Goal: Task Accomplishment & Management: Complete application form

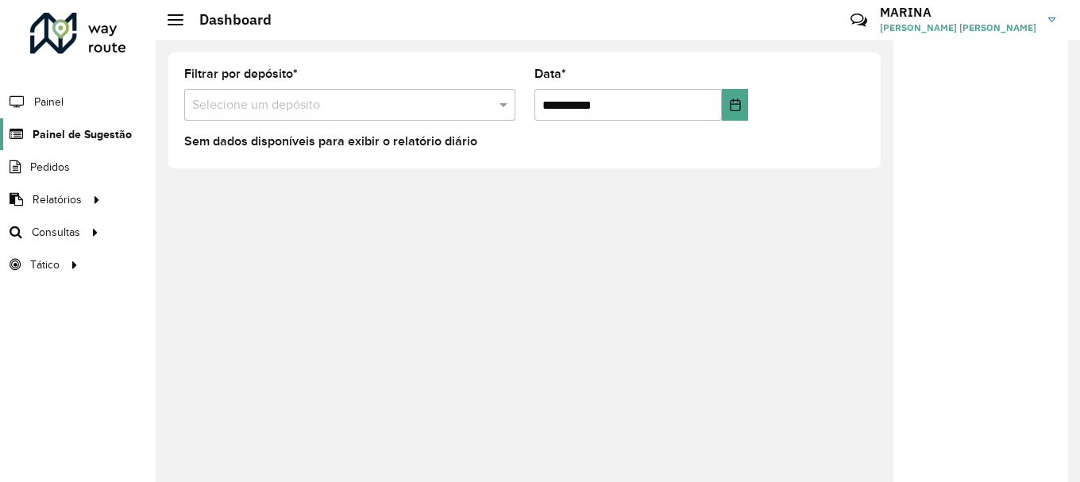
click at [66, 130] on span "Painel de Sugestão" at bounding box center [82, 134] width 99 height 17
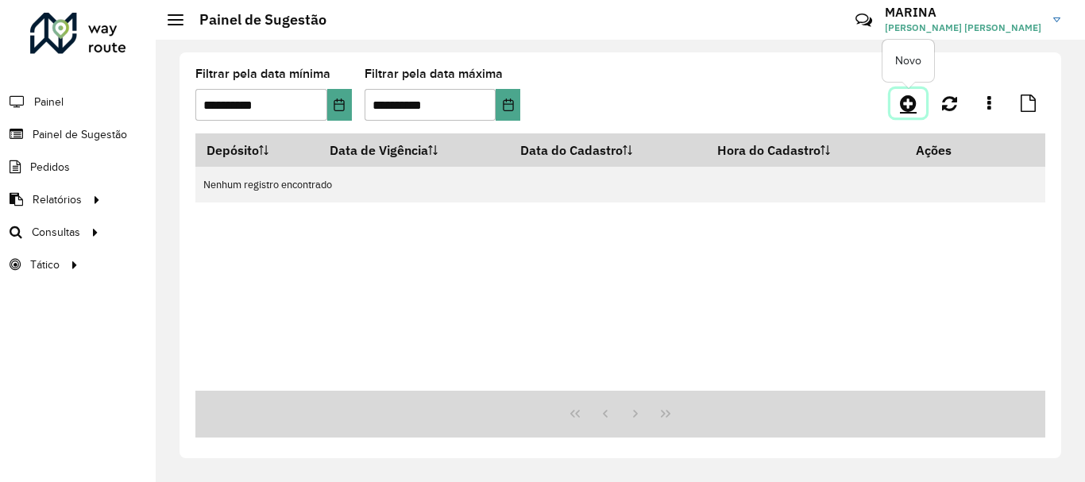
click at [917, 104] on link at bounding box center [908, 103] width 36 height 29
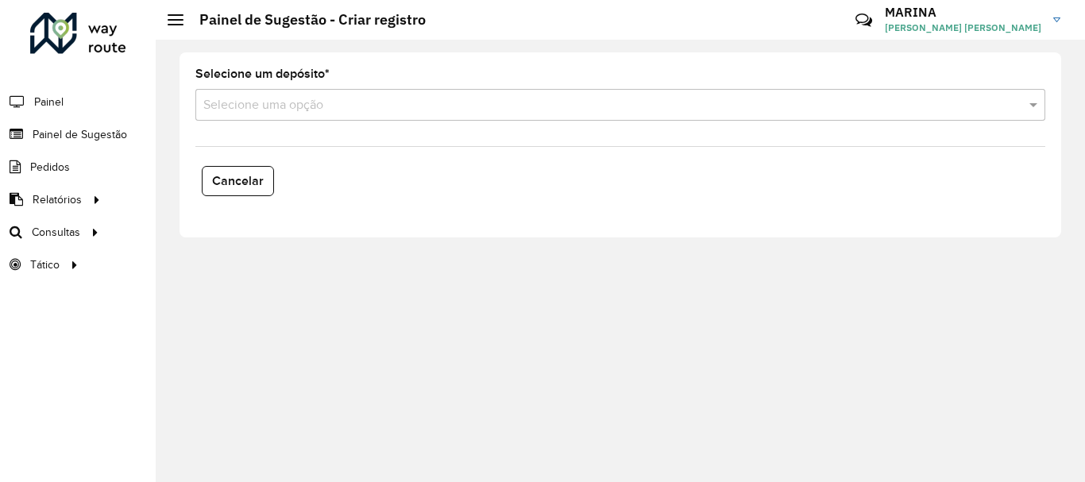
click at [349, 115] on div "Selecione uma opção" at bounding box center [620, 105] width 850 height 32
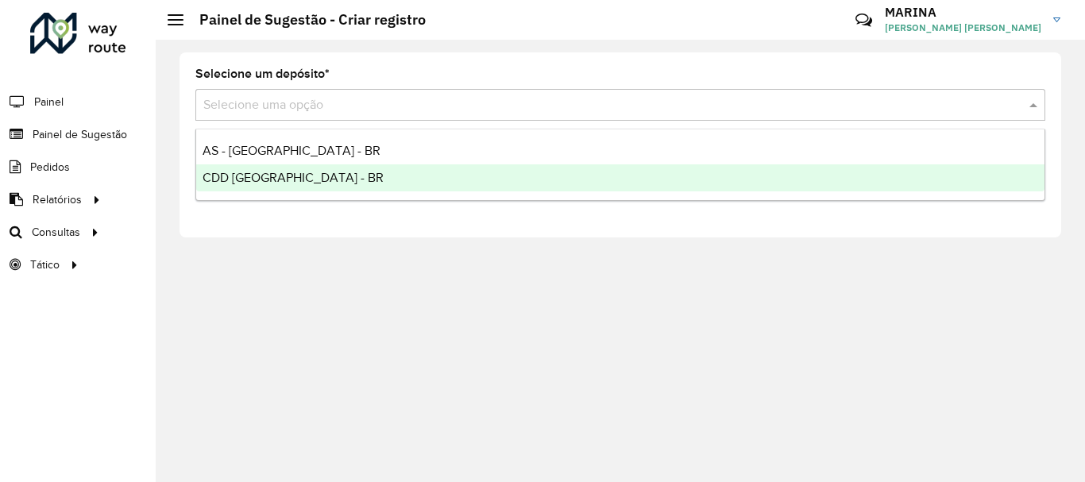
click at [301, 178] on div "CDD [GEOGRAPHIC_DATA] - BR" at bounding box center [620, 177] width 848 height 27
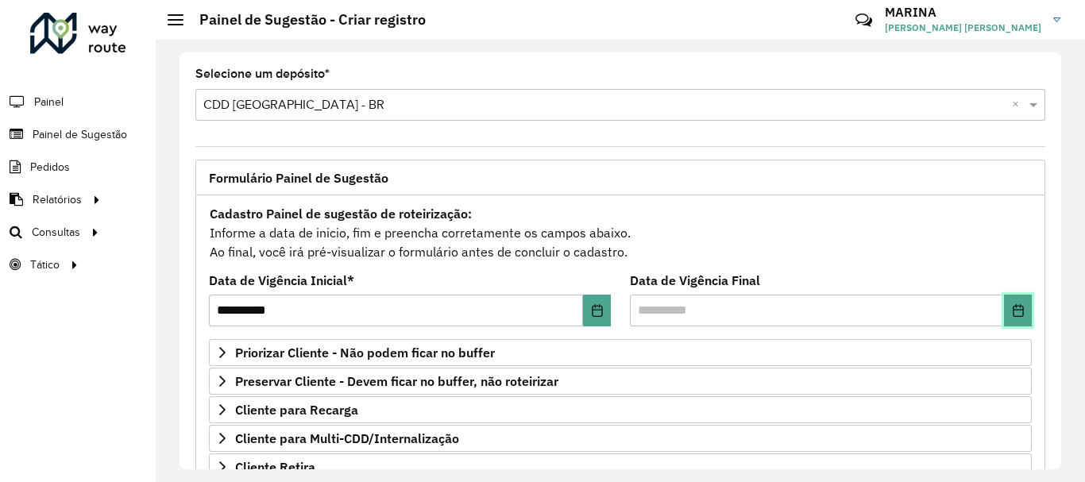
click at [1013, 318] on button "Choose Date" at bounding box center [1018, 311] width 28 height 32
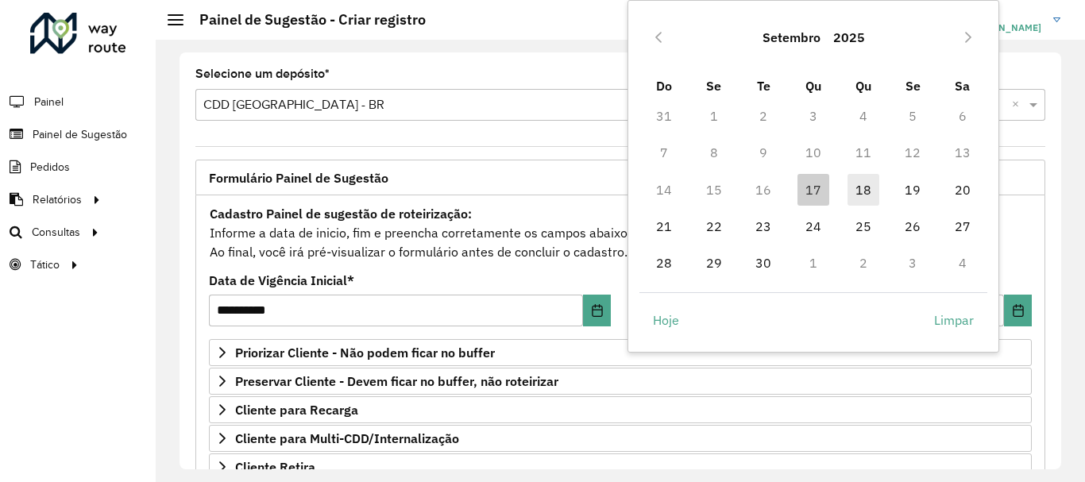
click at [863, 194] on span "18" at bounding box center [863, 190] width 32 height 32
type input "**********"
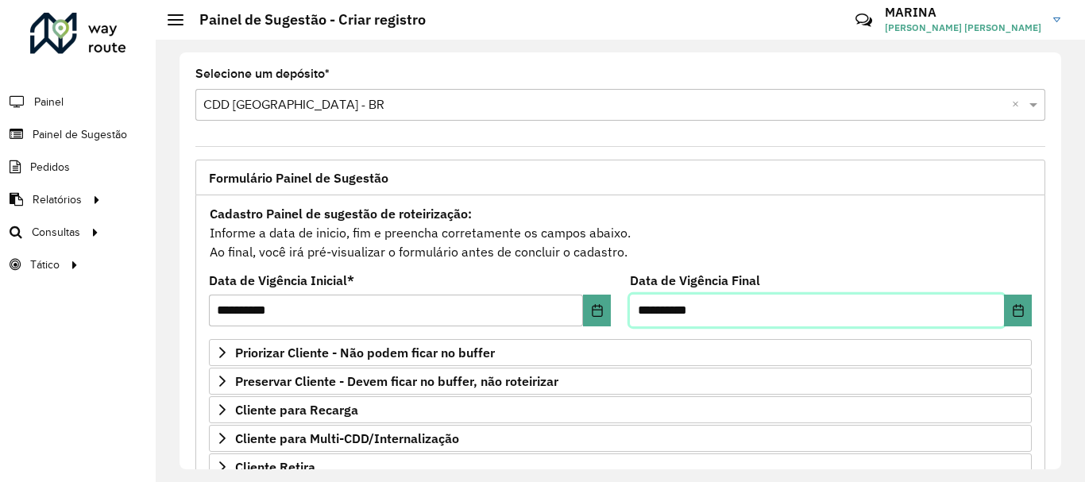
scroll to position [310, 0]
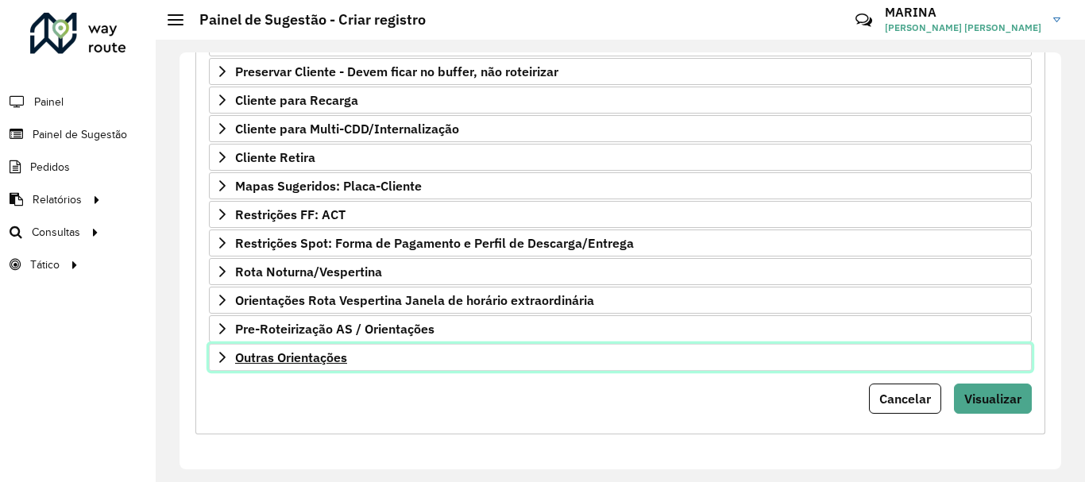
click at [365, 361] on link "Outras Orientações" at bounding box center [620, 357] width 823 height 27
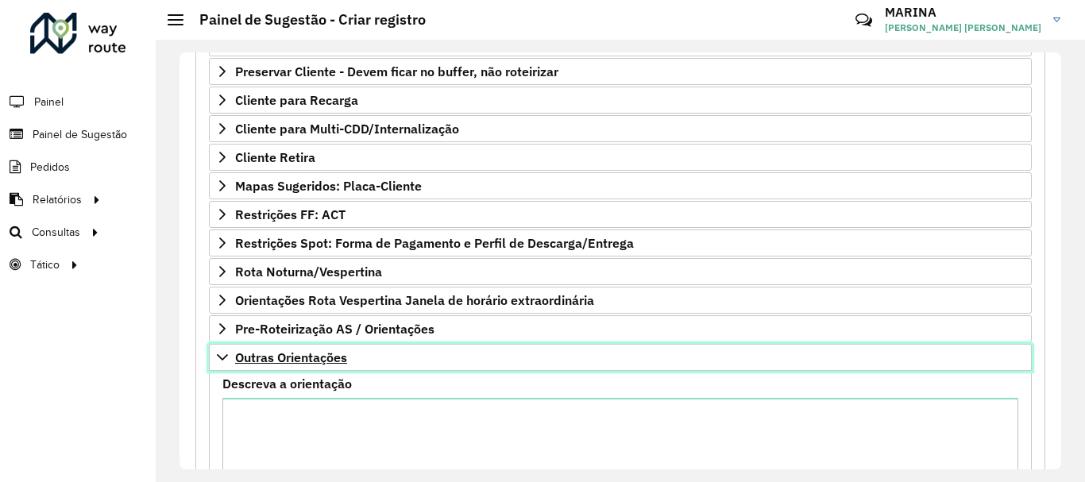
scroll to position [338, 0]
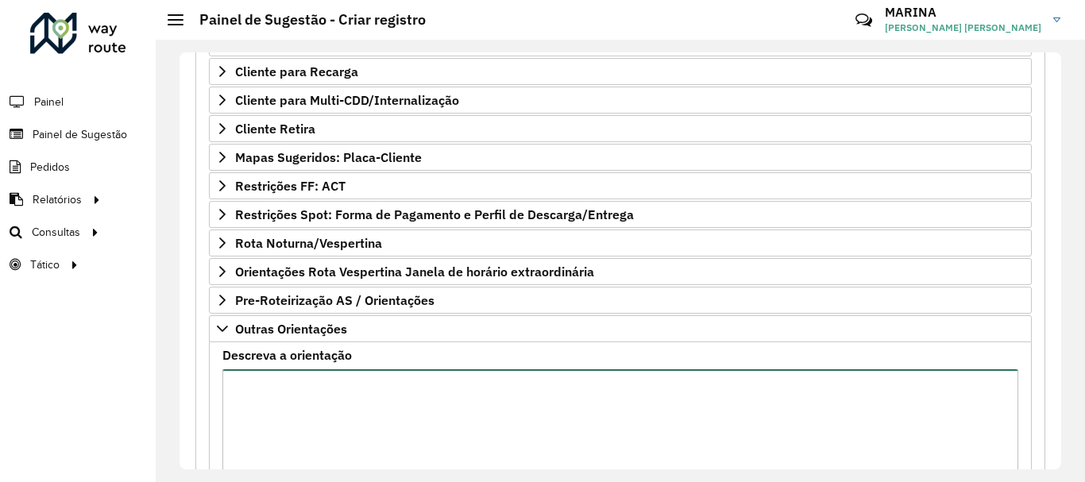
click at [388, 429] on textarea "Descreva a orientação" at bounding box center [620, 436] width 796 height 134
paste textarea "**********"
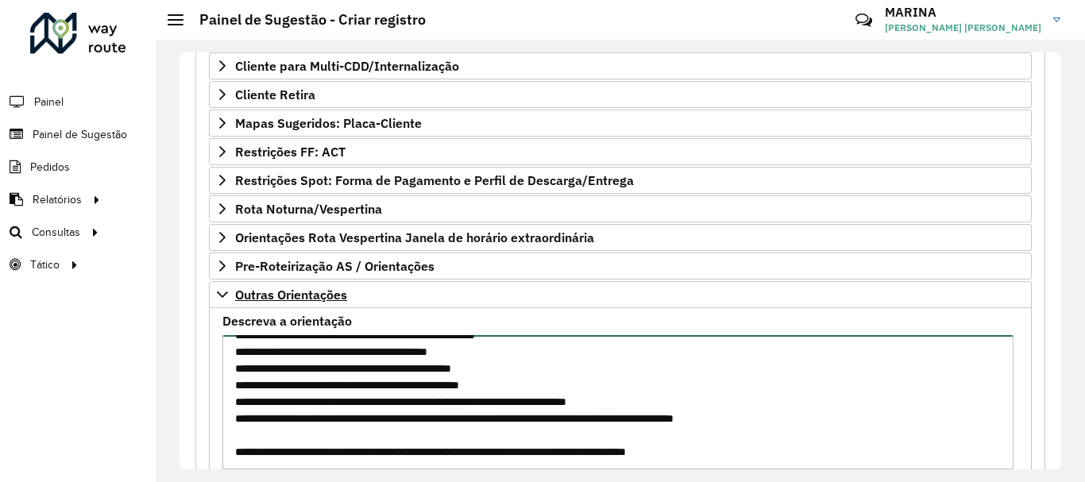
scroll to position [492, 0]
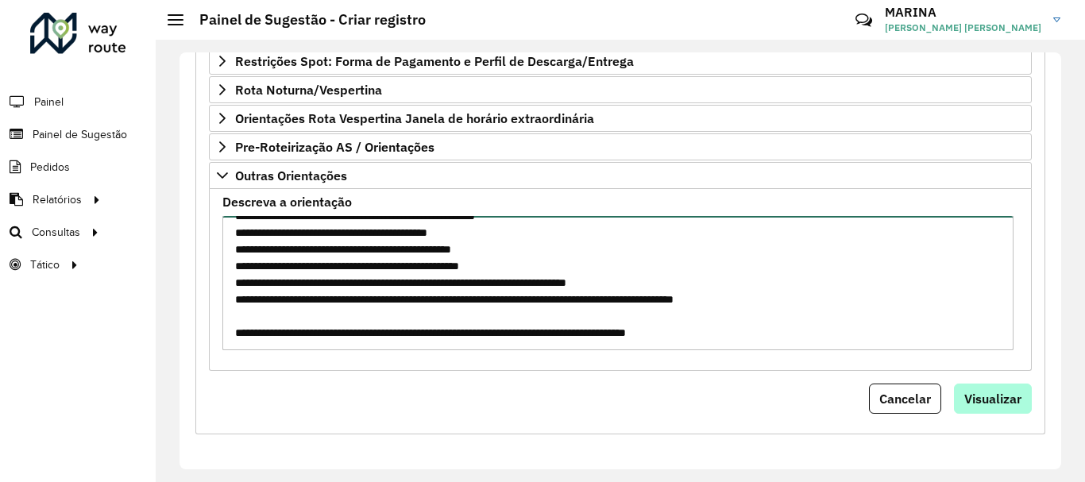
type textarea "**********"
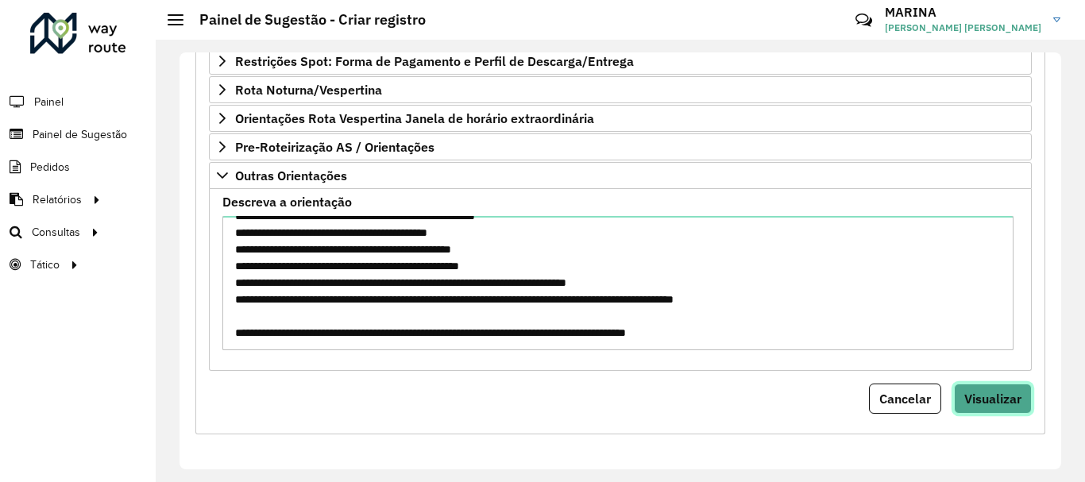
click at [1002, 398] on span "Visualizar" at bounding box center [992, 399] width 57 height 16
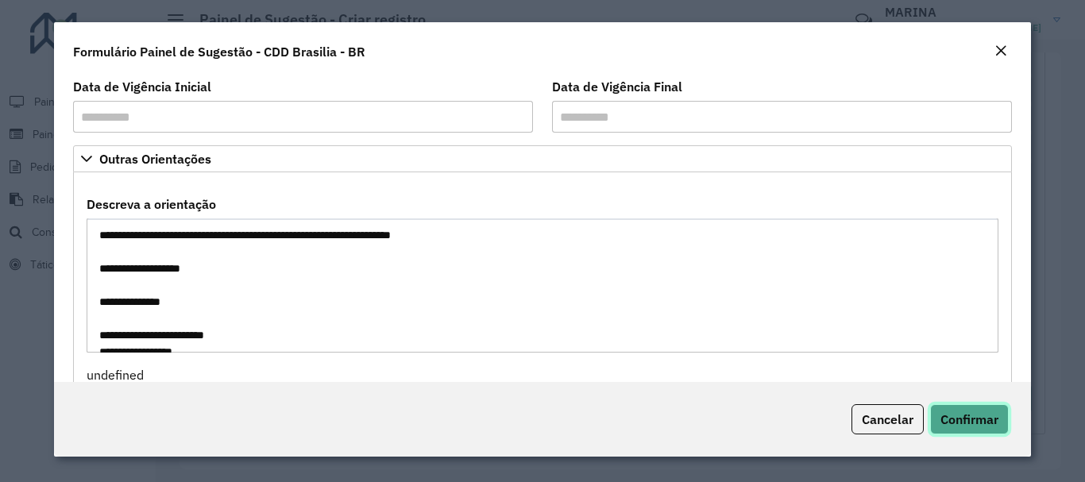
click at [986, 426] on span "Confirmar" at bounding box center [969, 419] width 58 height 16
